Goal: Task Accomplishment & Management: Complete application form

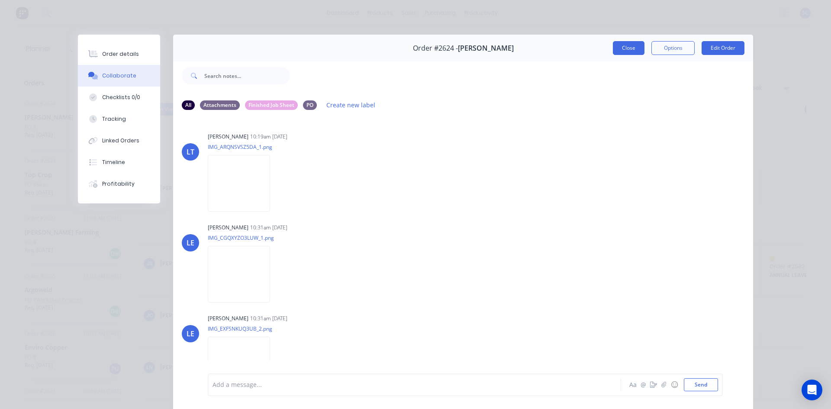
scroll to position [397, 0]
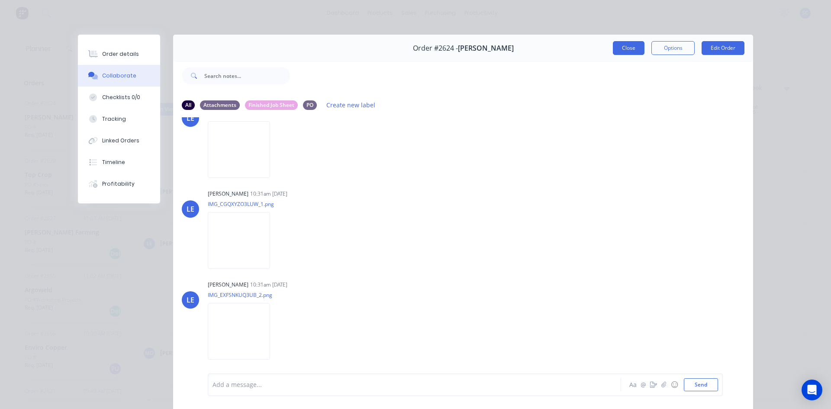
click at [628, 45] on button "Close" at bounding box center [629, 48] width 32 height 14
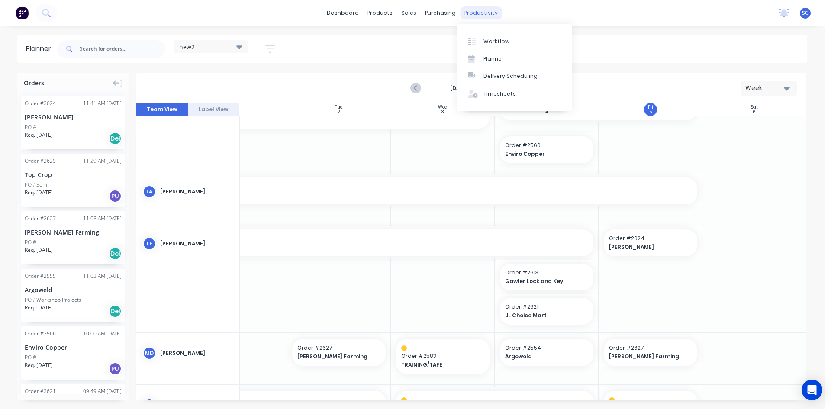
click at [474, 12] on div "productivity" at bounding box center [481, 12] width 42 height 13
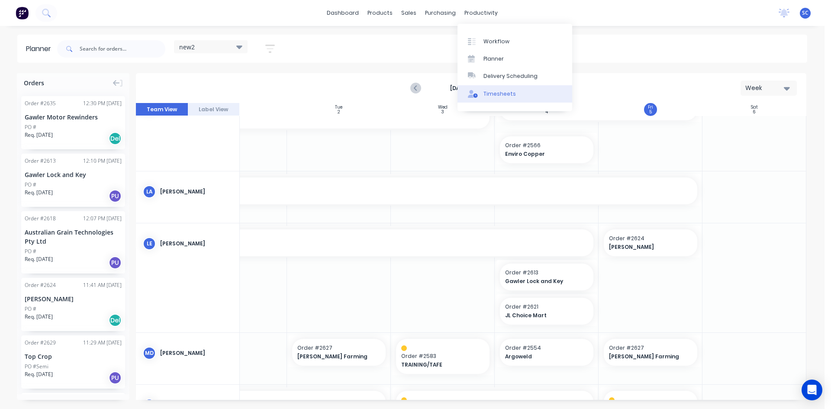
click at [504, 94] on div "Timesheets" at bounding box center [499, 94] width 32 height 8
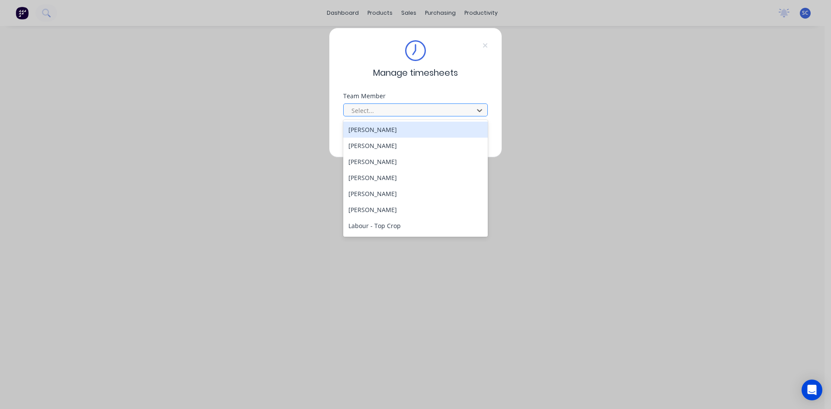
click at [423, 111] on div at bounding box center [409, 110] width 119 height 11
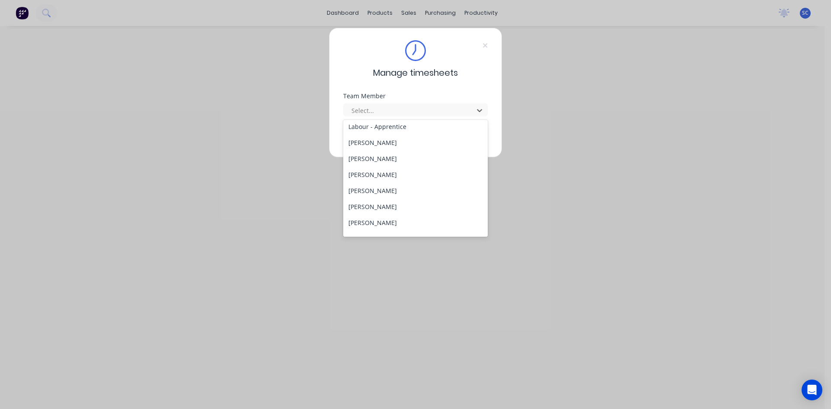
scroll to position [255, 0]
click at [387, 231] on div "[PERSON_NAME]" at bounding box center [415, 227] width 145 height 16
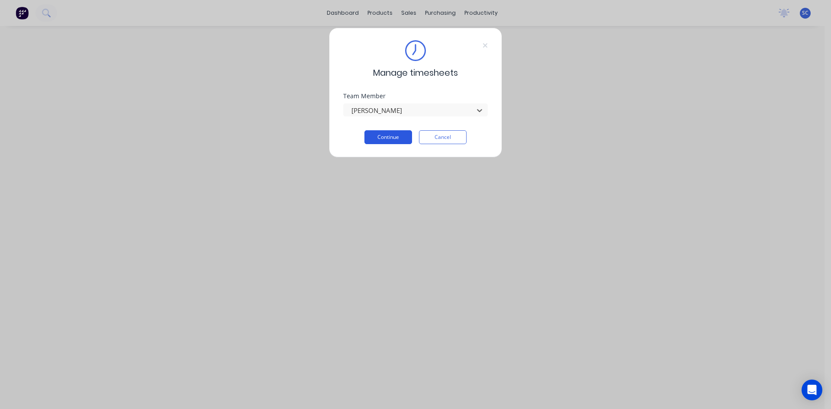
click at [390, 137] on button "Continue" at bounding box center [388, 137] width 48 height 14
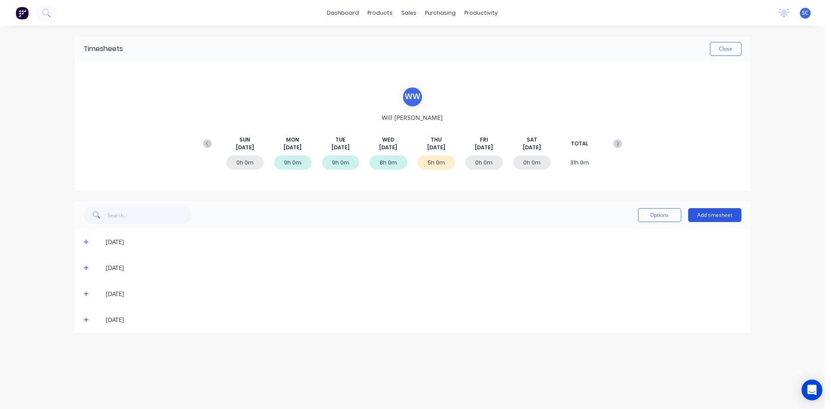
click at [704, 214] on button "Add timesheet" at bounding box center [714, 215] width 53 height 14
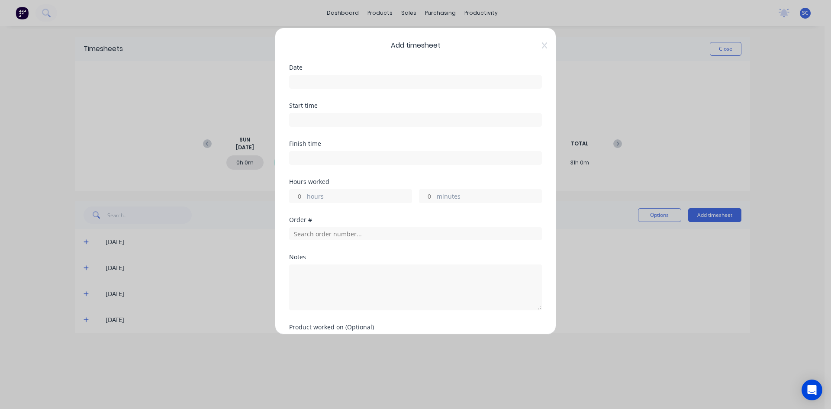
click at [428, 87] on label at bounding box center [415, 82] width 253 height 14
click at [428, 87] on input at bounding box center [415, 81] width 252 height 13
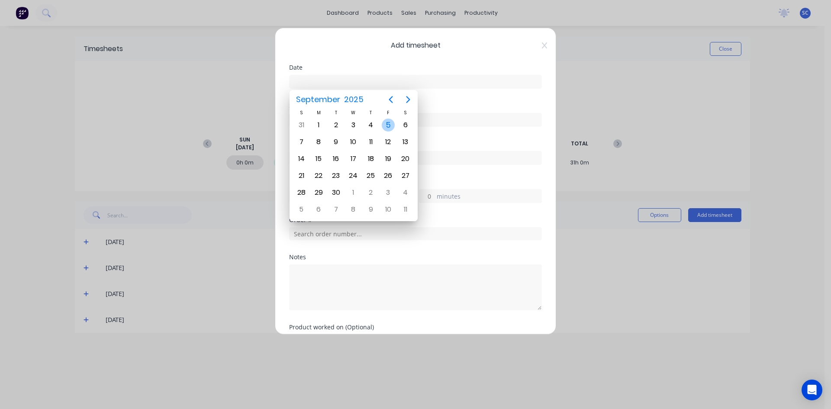
click at [389, 125] on div "5" at bounding box center [388, 125] width 13 height 13
type input "[DATE]"
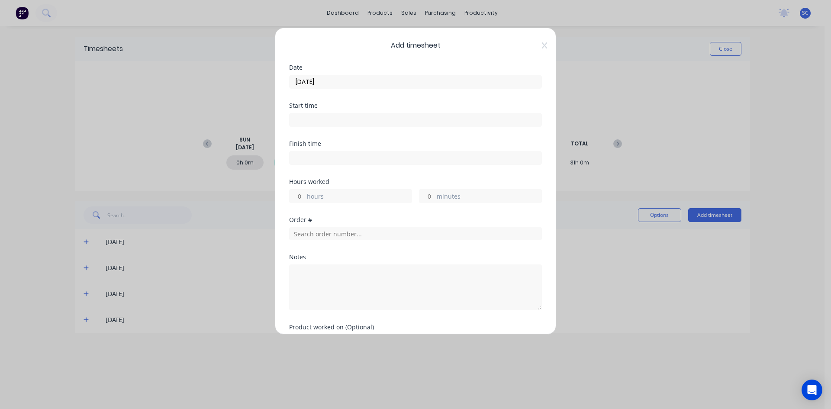
click at [355, 115] on input at bounding box center [415, 119] width 252 height 13
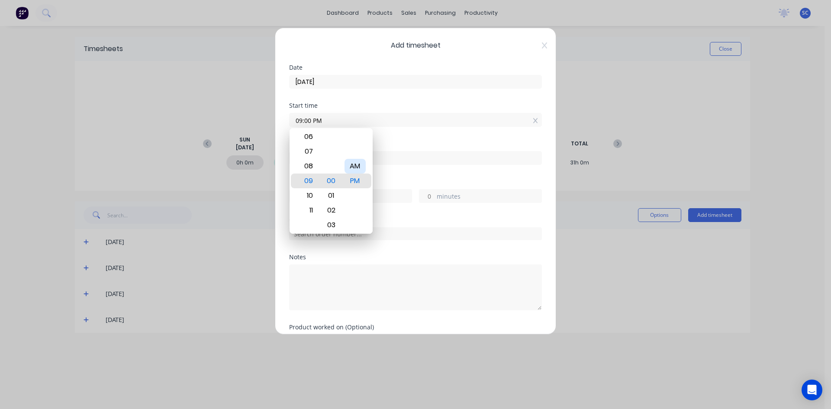
click at [356, 167] on div "AM" at bounding box center [354, 166] width 21 height 15
type input "09:00 AM"
click at [395, 174] on div "Finish time" at bounding box center [415, 160] width 253 height 38
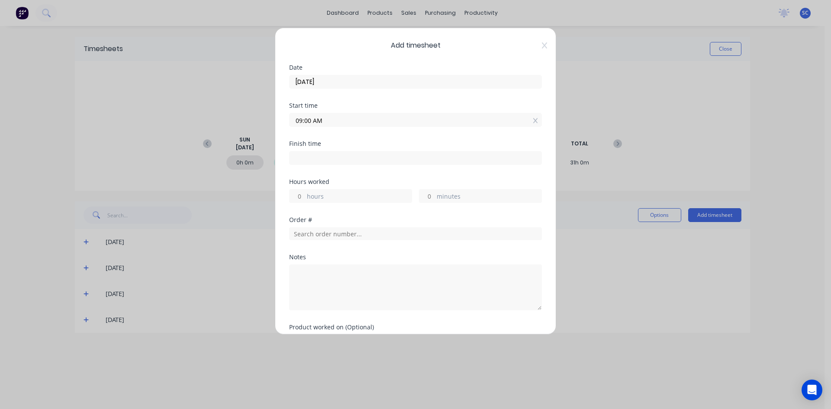
click at [304, 161] on input at bounding box center [415, 157] width 252 height 13
type input "02:00 PM"
type input "5"
type input "0"
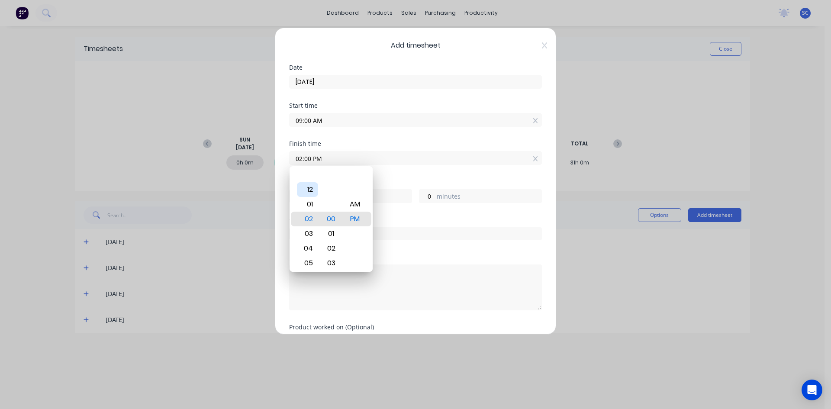
click at [306, 187] on div "12" at bounding box center [307, 189] width 21 height 15
type input "12:00 PM"
type input "3"
click at [398, 180] on div "Hours worked" at bounding box center [415, 182] width 253 height 6
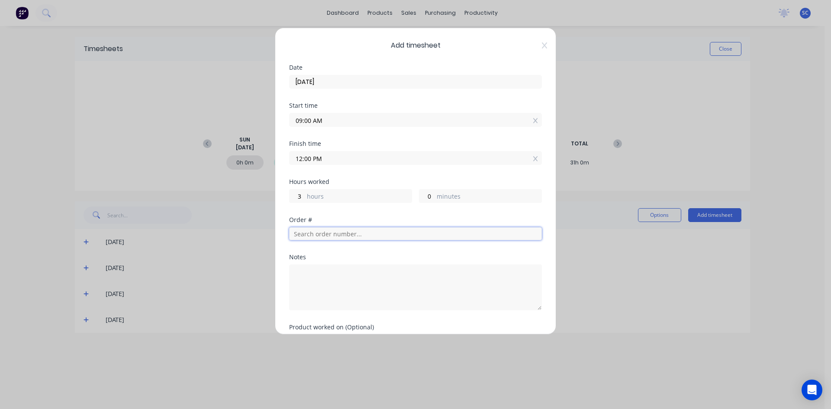
click at [325, 231] on input "text" at bounding box center [415, 233] width 253 height 13
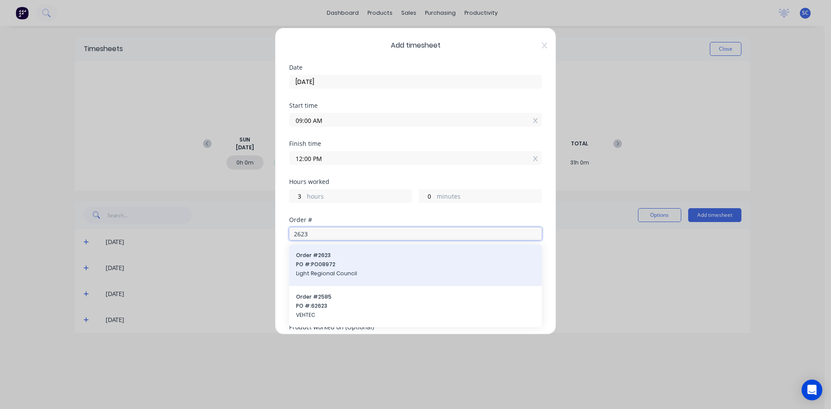
type input "2623"
click at [349, 268] on span "PO #: PO08972" at bounding box center [415, 264] width 239 height 8
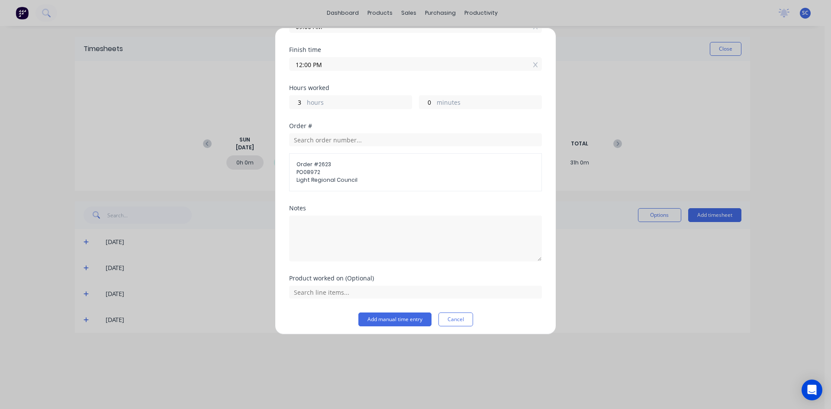
scroll to position [98, 0]
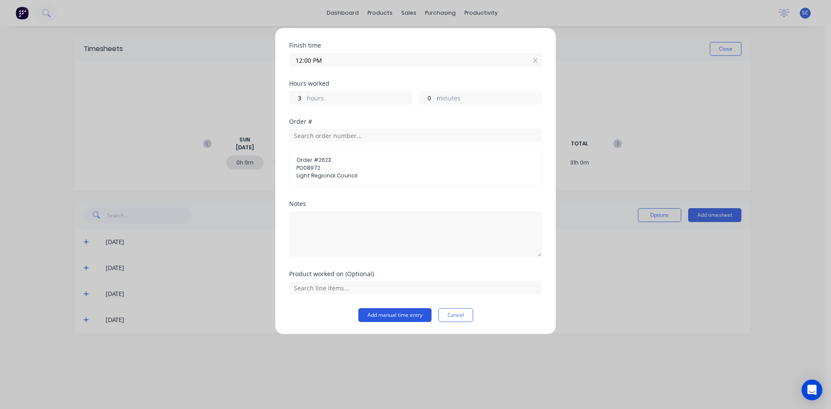
click at [411, 316] on button "Add manual time entry" at bounding box center [394, 315] width 73 height 14
